Goal: Task Accomplishment & Management: Use online tool/utility

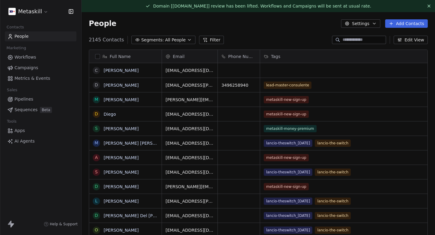
scroll to position [207, 353]
click at [32, 16] on html "Metaskill Contacts People Marketing Workflows Campaigns Metrics & Events Sales …" at bounding box center [217, 117] width 435 height 235
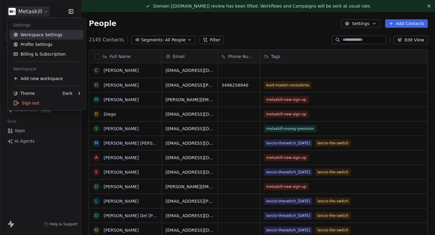
click at [37, 35] on link "Workspace Settings" at bounding box center [47, 35] width 74 height 10
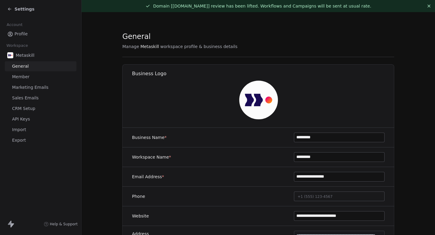
click at [38, 87] on span "Marketing Emails" at bounding box center [30, 87] width 36 height 6
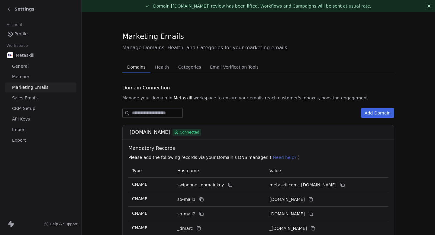
click at [168, 66] on span "Health" at bounding box center [161, 67] width 19 height 8
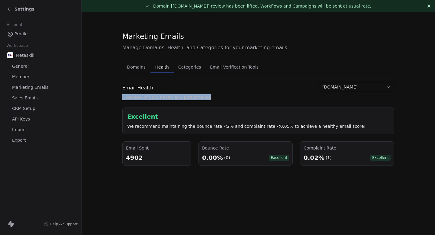
drag, startPoint x: 120, startPoint y: 97, endPoint x: 209, endPoint y: 97, distance: 89.3
click at [209, 97] on section "Marketing Emails Manage Domains, Health, and Categories for your marketing emai…" at bounding box center [257, 98] width 353 height 173
click at [209, 97] on div "Email Health Overview of your health and performance [DOMAIN_NAME]" at bounding box center [258, 92] width 272 height 18
click at [15, 8] on span "Settings" at bounding box center [24, 9] width 20 height 6
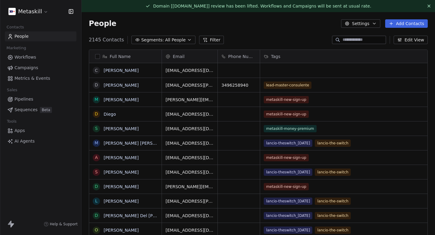
scroll to position [207, 353]
click at [35, 68] on span "Campaigns" at bounding box center [26, 68] width 24 height 6
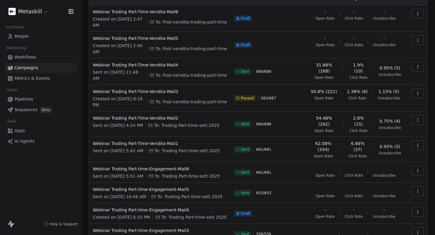
scroll to position [57, 0]
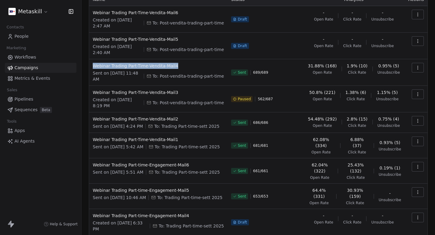
drag, startPoint x: 181, startPoint y: 67, endPoint x: 90, endPoint y: 65, distance: 91.2
click at [90, 65] on td "Webinar Trading Part-Time-Vendita-Mail4 Sent on [DATE] 11:48 AM To: Post-vendit…" at bounding box center [158, 72] width 138 height 27
copy span "Webinar Trading Part-Time-Vendita-Mail4"
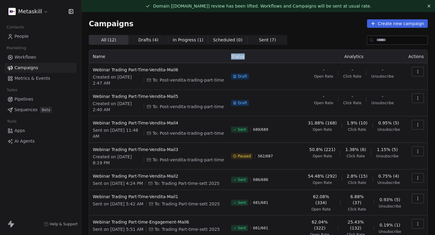
drag, startPoint x: 231, startPoint y: 56, endPoint x: 264, endPoint y: 56, distance: 32.6
click at [263, 56] on th "Status" at bounding box center [264, 56] width 75 height 13
click at [264, 56] on th "Status" at bounding box center [264, 56] width 75 height 13
click at [124, 69] on span "Webinar Trading Part-Time-Vendita-Mail6" at bounding box center [158, 70] width 131 height 6
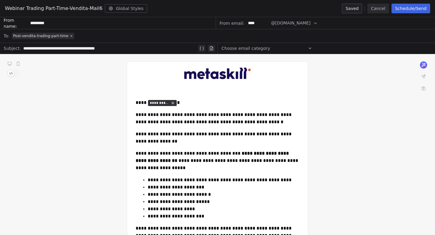
click at [400, 7] on button "Schedule/Send" at bounding box center [410, 9] width 39 height 10
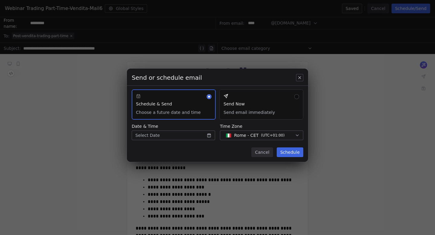
click at [266, 149] on button "Cancel" at bounding box center [261, 152] width 21 height 10
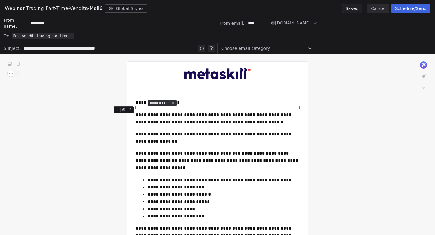
click at [379, 11] on button "Cancel" at bounding box center [377, 9] width 21 height 10
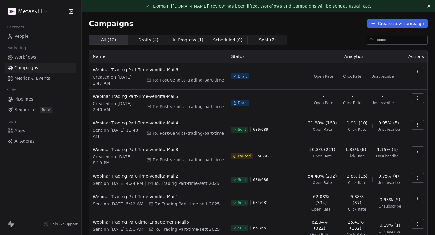
click at [430, 7] on icon at bounding box center [428, 6] width 5 height 5
